Goal: Task Accomplishment & Management: Manage account settings

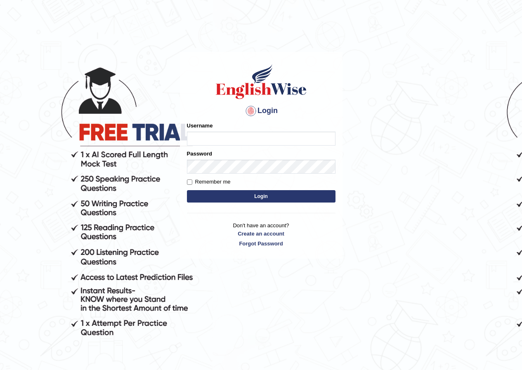
click at [237, 141] on input "Username" at bounding box center [261, 139] width 148 height 14
type input "mirza_parramatta"
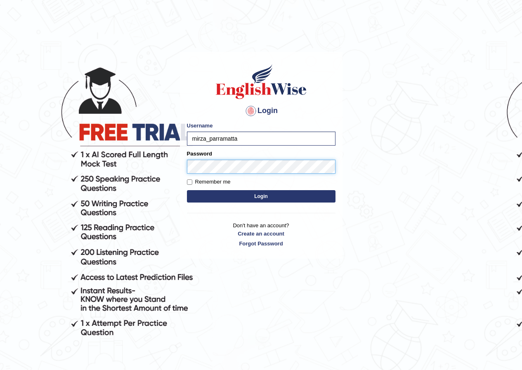
click at [187, 190] on button "Login" at bounding box center [261, 196] width 148 height 12
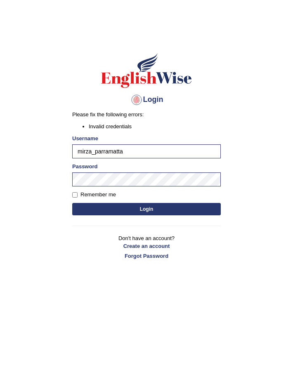
click at [168, 208] on button "Login" at bounding box center [146, 209] width 148 height 12
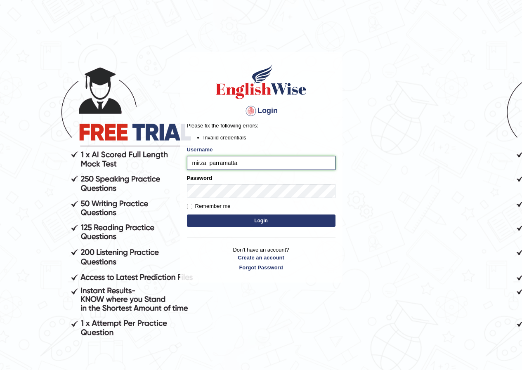
drag, startPoint x: 197, startPoint y: 166, endPoint x: 0, endPoint y: 190, distance: 198.2
click at [0, 190] on body "Login Please fix the following errors: Invalid credentials Username mirza_parra…" at bounding box center [261, 211] width 522 height 370
click at [118, 172] on body "Login Please fix the following errors: Invalid credentials Username Password Re…" at bounding box center [261, 211] width 522 height 370
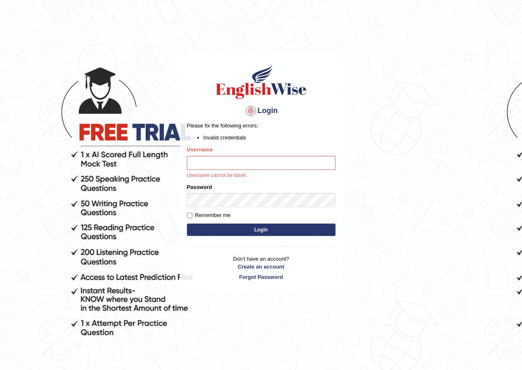
click at [99, 196] on body "Login Please fix the following errors: Invalid credentials Username Username ca…" at bounding box center [261, 211] width 522 height 370
click at [8, 192] on body "Login Please fix the following errors: Invalid credentials Username Username ca…" at bounding box center [261, 211] width 522 height 370
click at [57, 195] on body "Login Please fix the following errors: Invalid credentials Username Username ca…" at bounding box center [261, 211] width 522 height 370
